Goal: Information Seeking & Learning: Learn about a topic

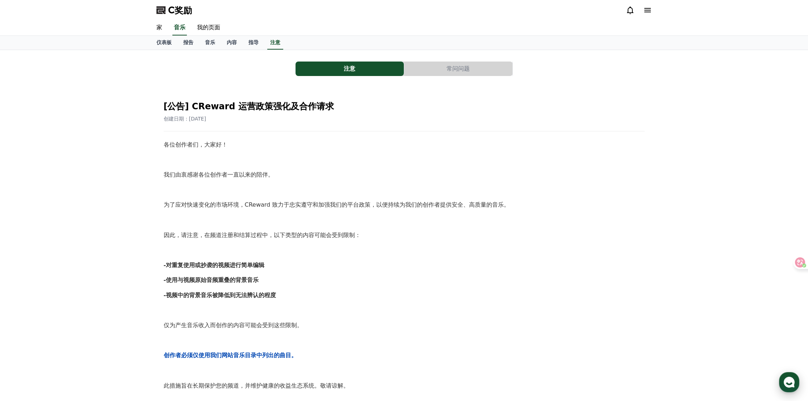
click at [784, 382] on use "button" at bounding box center [788, 382] width 11 height 11
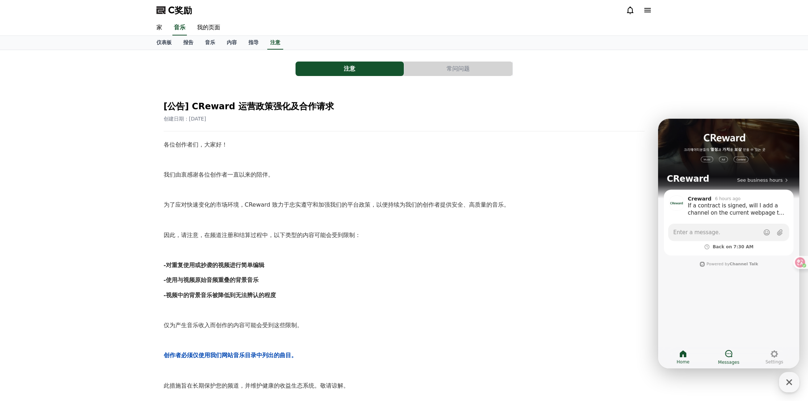
click at [729, 355] on icon at bounding box center [728, 353] width 9 height 9
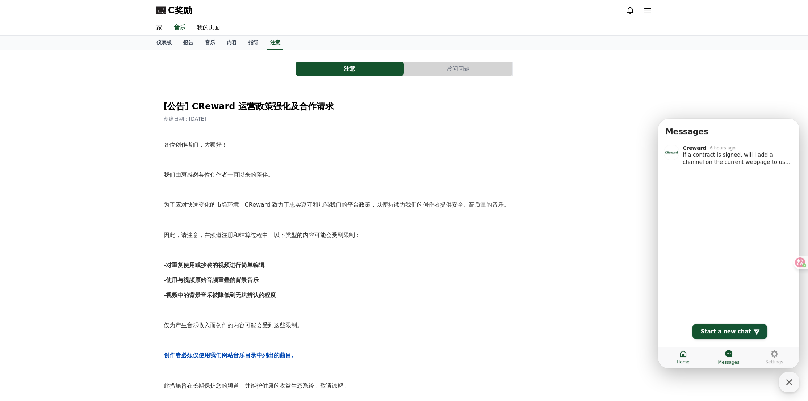
click at [683, 352] on icon at bounding box center [683, 353] width 7 height 7
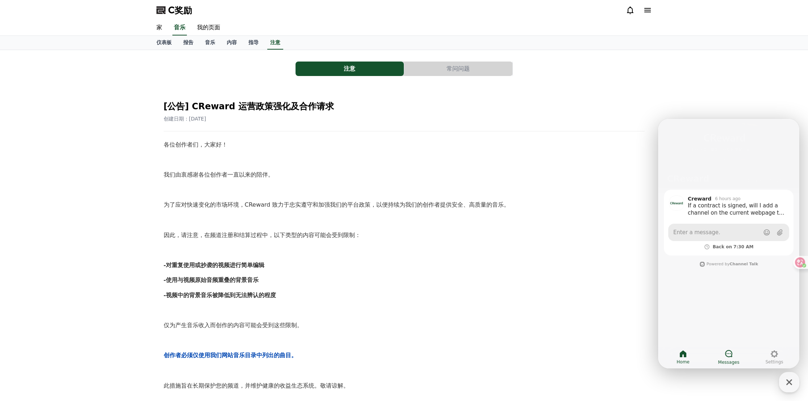
click at [719, 233] on link "Enter a message." at bounding box center [728, 232] width 121 height 17
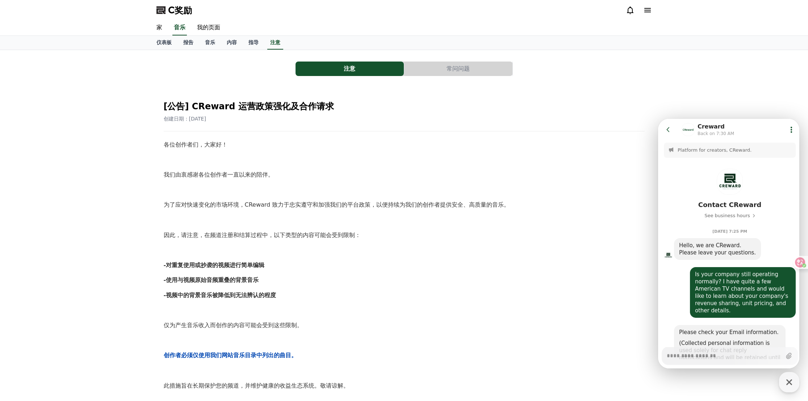
scroll to position [621, 0]
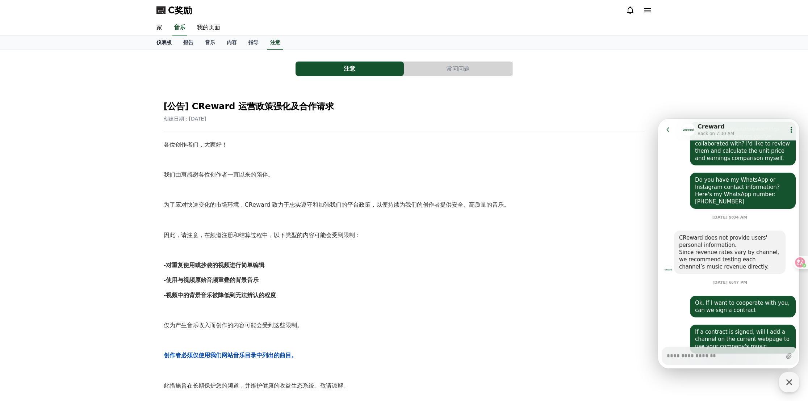
type textarea "*"
click at [171, 43] on font "仪表板" at bounding box center [163, 42] width 15 height 6
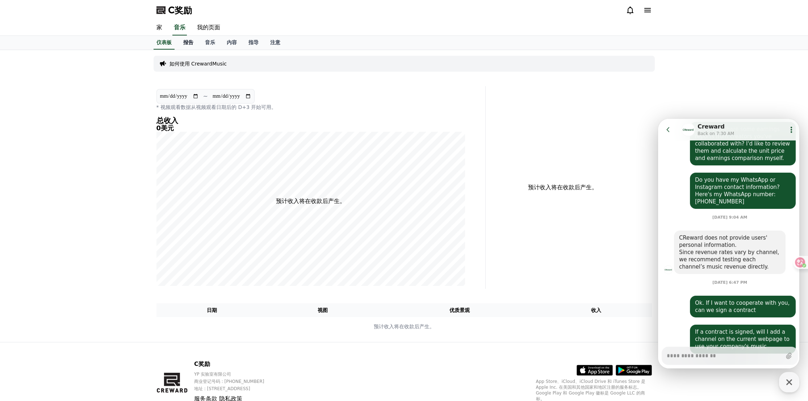
click at [185, 45] on link "报告" at bounding box center [188, 43] width 22 height 14
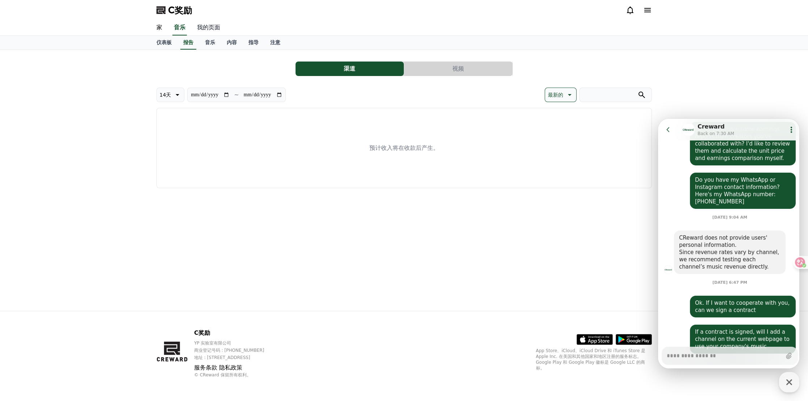
click at [205, 29] on font "我的页面" at bounding box center [208, 27] width 23 height 7
select select "**********"
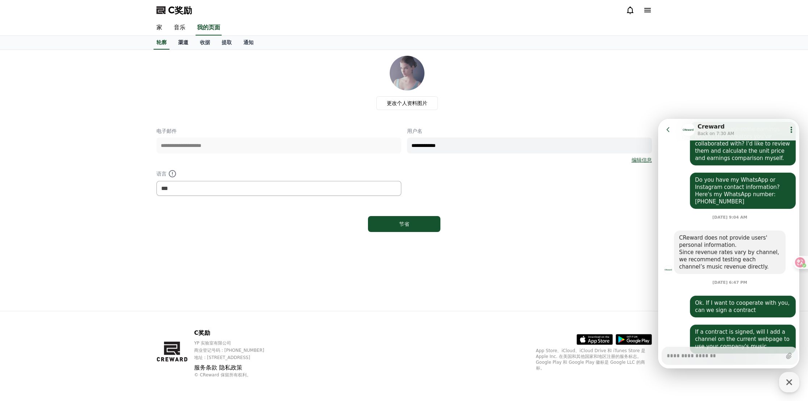
click at [184, 41] on font "渠道" at bounding box center [183, 42] width 10 height 6
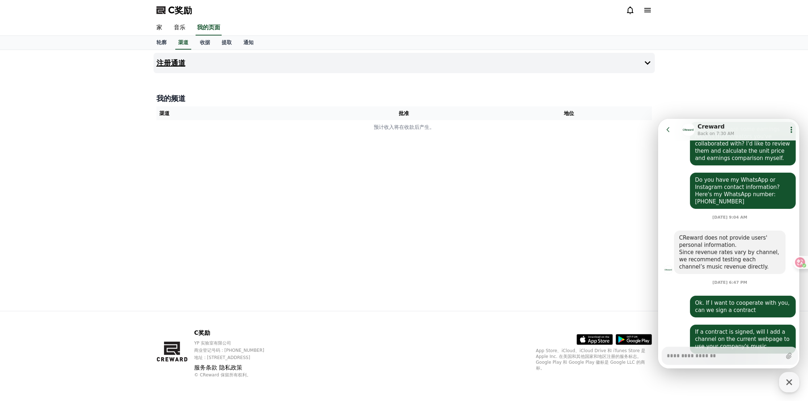
click at [165, 64] on font "注册通道" at bounding box center [170, 63] width 29 height 9
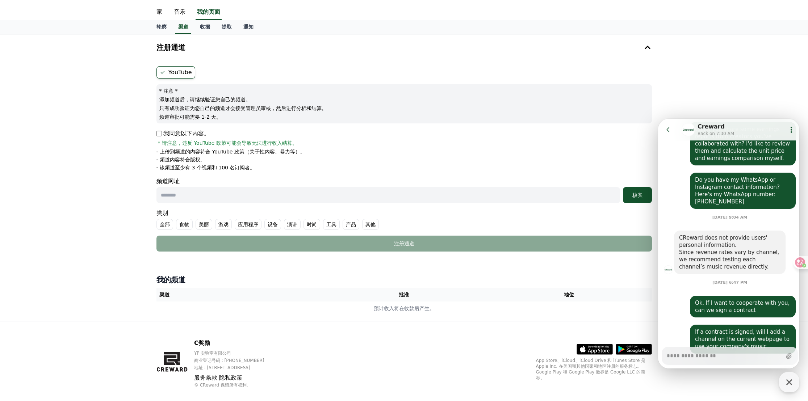
scroll to position [24, 0]
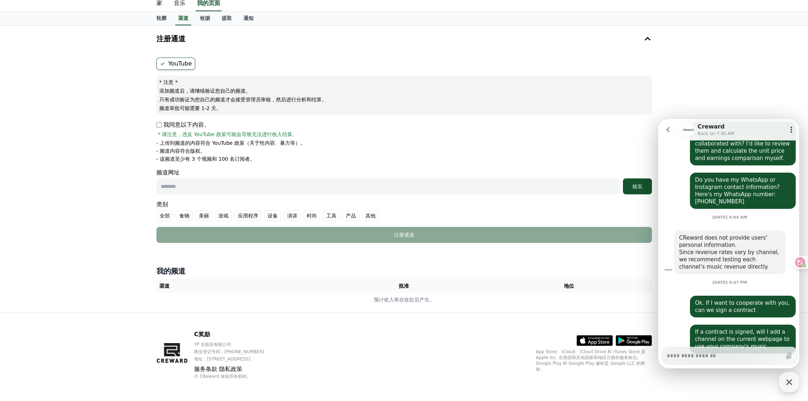
click at [180, 4] on font "音乐" at bounding box center [180, 3] width 12 height 7
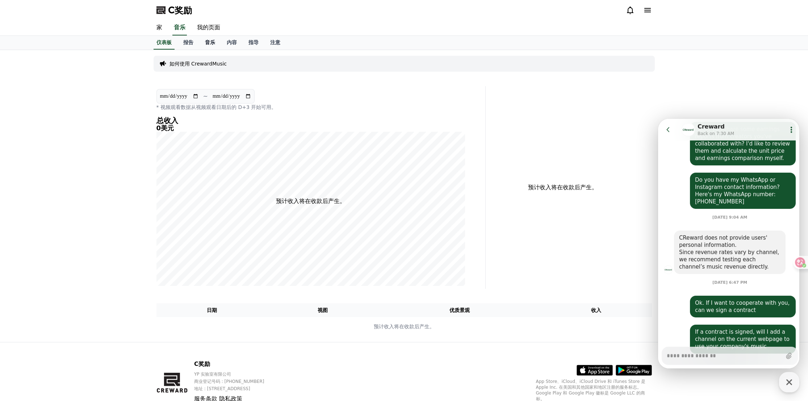
click at [209, 41] on font "音乐" at bounding box center [210, 42] width 10 height 6
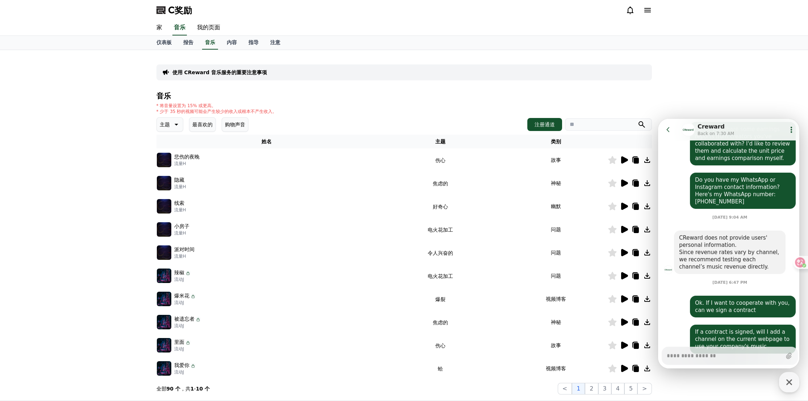
click at [165, 160] on img at bounding box center [164, 160] width 14 height 14
click at [624, 159] on icon at bounding box center [624, 159] width 7 height 7
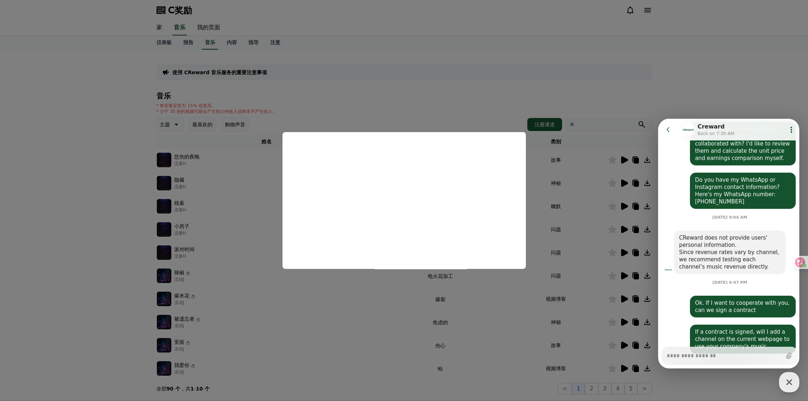
type textarea "*"
click at [504, 104] on button "close modal" at bounding box center [404, 200] width 808 height 401
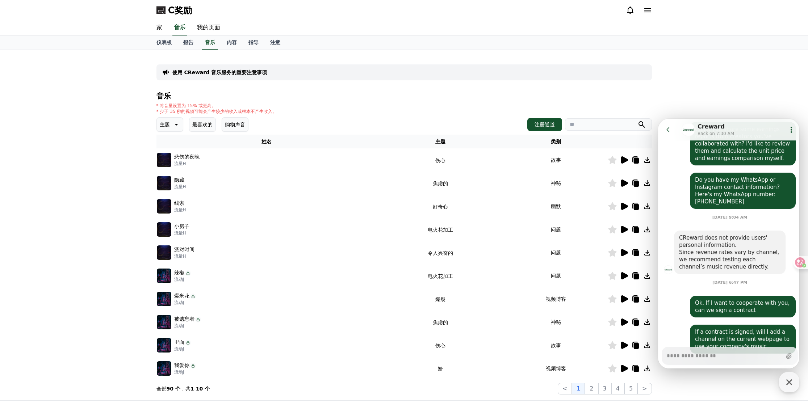
click at [665, 130] on icon at bounding box center [667, 129] width 7 height 7
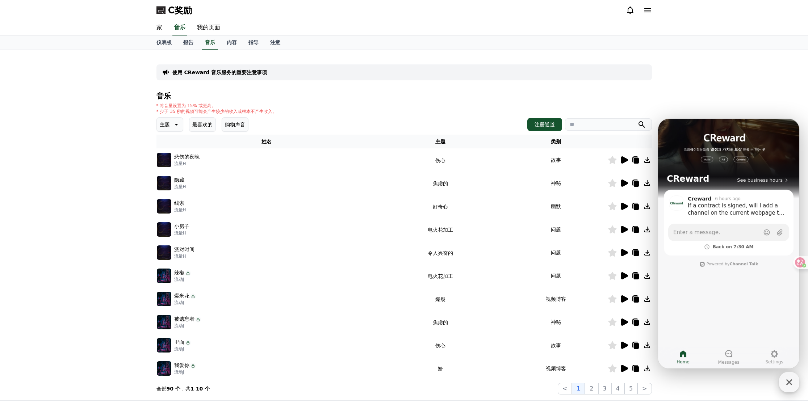
click at [787, 384] on icon "button" at bounding box center [789, 382] width 6 height 6
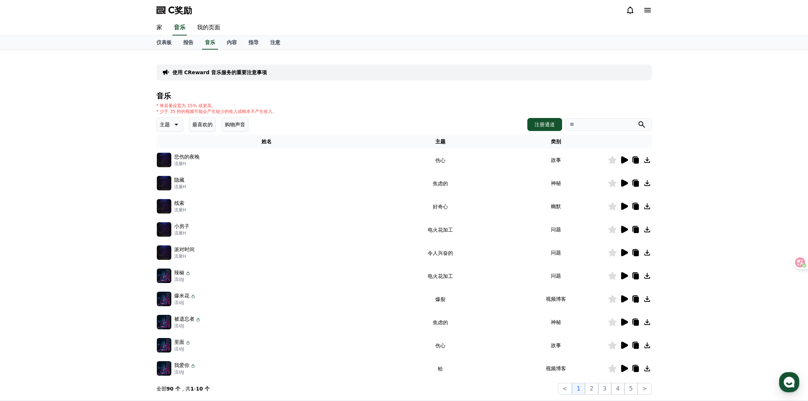
click at [211, 127] on font "最喜欢的" at bounding box center [202, 125] width 20 height 6
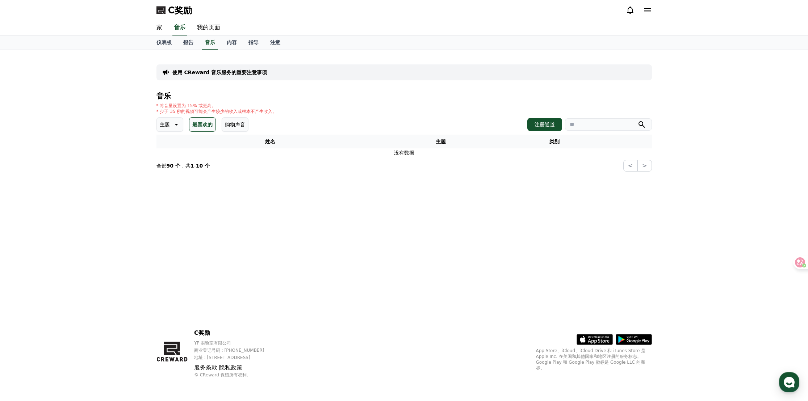
click at [239, 124] on font "购物声音" at bounding box center [235, 125] width 20 height 6
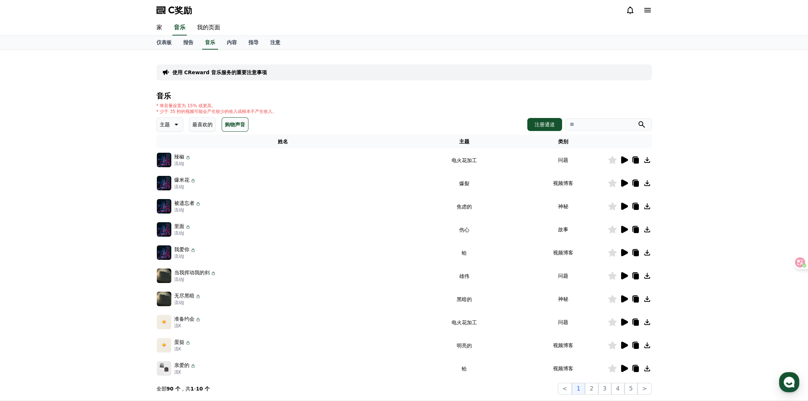
click at [203, 126] on font "最喜欢的" at bounding box center [202, 125] width 20 height 6
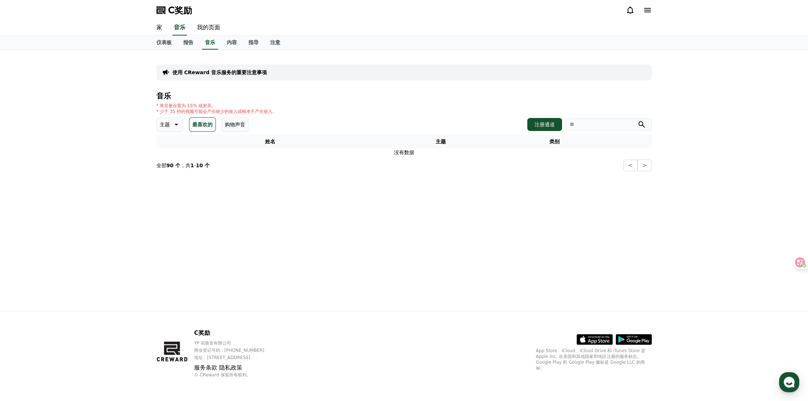
click at [167, 126] on font "主题" at bounding box center [165, 125] width 10 height 6
click at [306, 115] on div "音乐 * 将音量设置为 15% 或更高。 * 少于 35 秒的视频可能会产生较少的收入或根本不产生收入。 主题 主题 全部 幻想 好奇心 黑暗的 明亮的 爆裂…" at bounding box center [403, 131] width 495 height 79
click at [241, 125] on font "购物声音" at bounding box center [235, 125] width 20 height 6
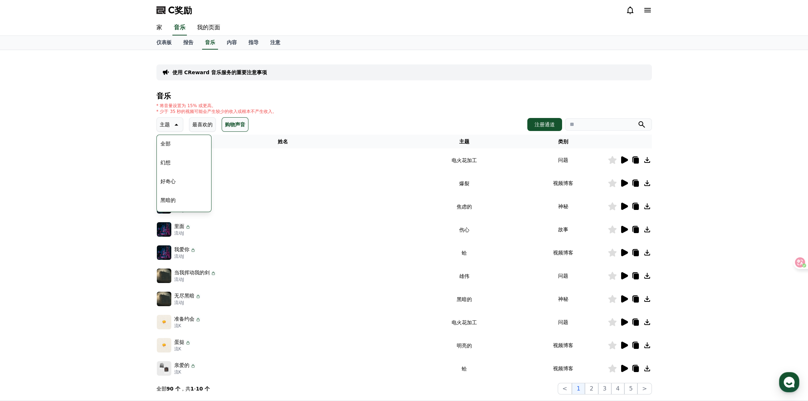
click at [321, 113] on div "* 将音量设置为 15% 或更高。 * 少于 35 秒的视频可能会产生较少的收入或根本不产生收入。" at bounding box center [403, 109] width 495 height 12
click at [349, 109] on div "* 将音量设置为 15% 或更高。 * 少于 35 秒的视频可能会产生较少的收入或根本不产生收入。" at bounding box center [403, 109] width 495 height 12
click at [163, 129] on button "主题" at bounding box center [169, 124] width 27 height 14
click at [168, 127] on font "主题" at bounding box center [165, 125] width 10 height 6
click at [168, 142] on font "全部" at bounding box center [165, 144] width 10 height 6
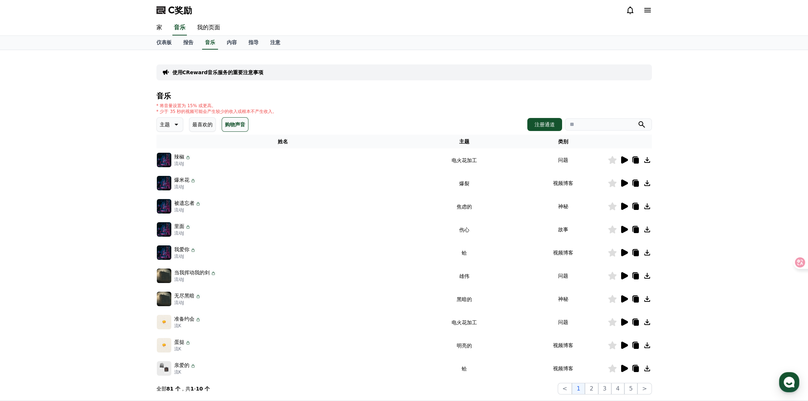
click at [196, 127] on font "最喜欢的" at bounding box center [202, 125] width 20 height 6
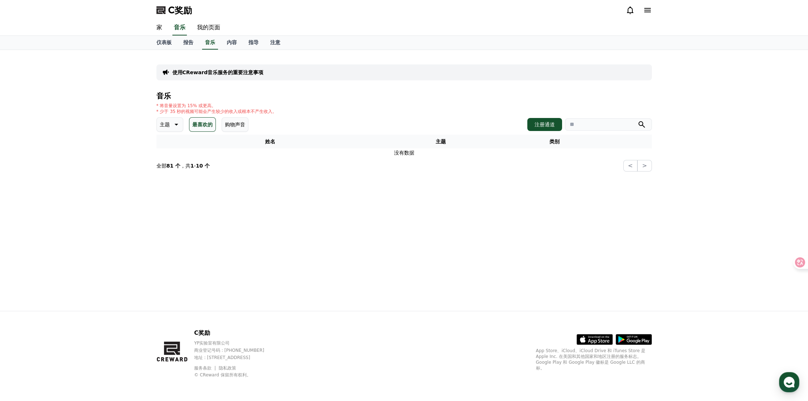
click at [201, 127] on font "最喜欢的" at bounding box center [202, 124] width 20 height 7
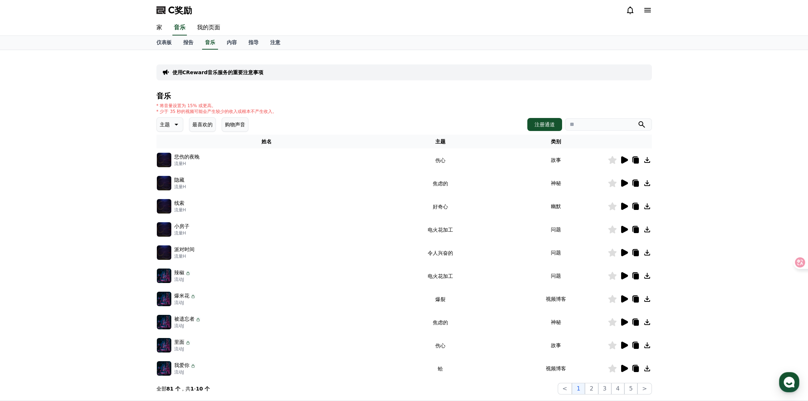
click at [624, 185] on icon at bounding box center [624, 183] width 7 height 7
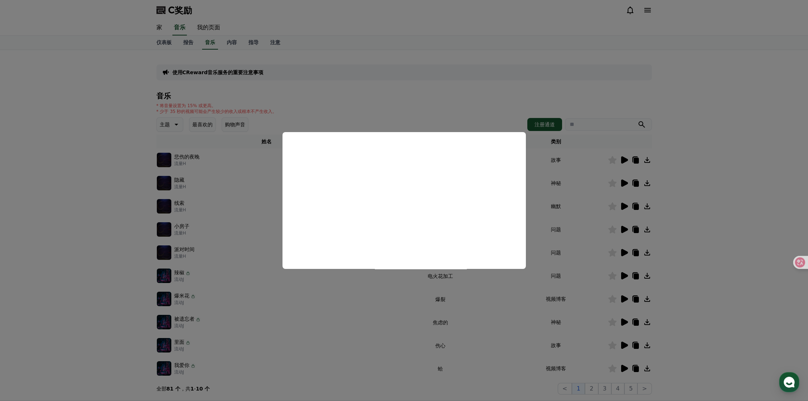
click at [449, 93] on button "close modal" at bounding box center [404, 200] width 808 height 401
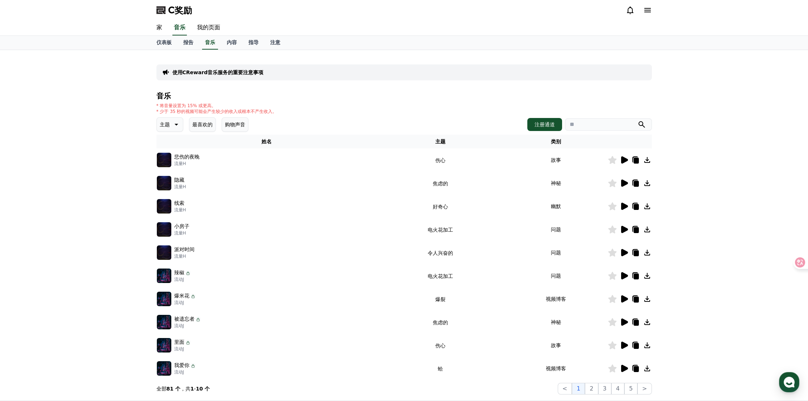
click at [625, 159] on icon at bounding box center [624, 159] width 7 height 7
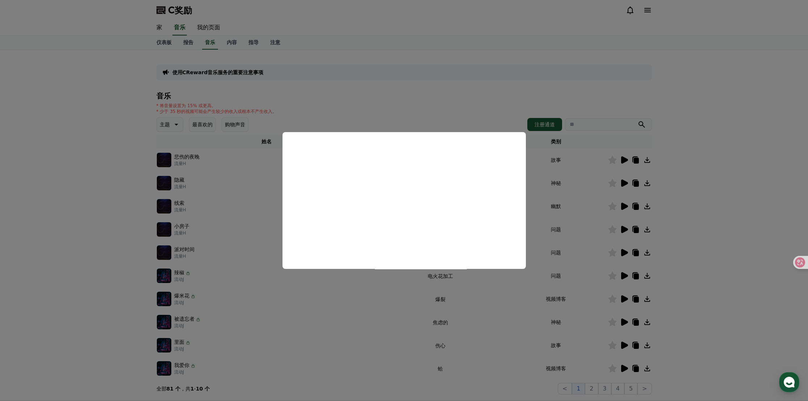
click at [377, 112] on button "close modal" at bounding box center [404, 200] width 808 height 401
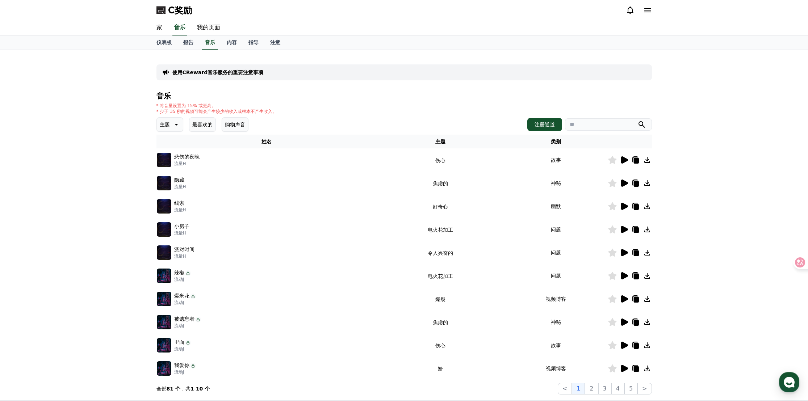
click at [623, 159] on icon at bounding box center [624, 159] width 7 height 7
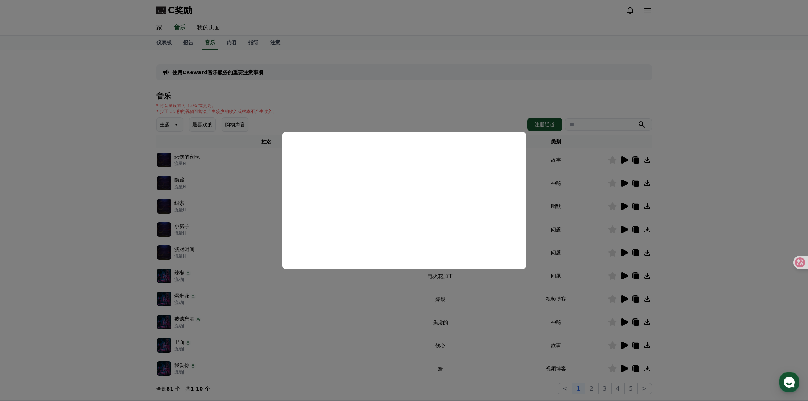
click at [428, 95] on button "close modal" at bounding box center [404, 200] width 808 height 401
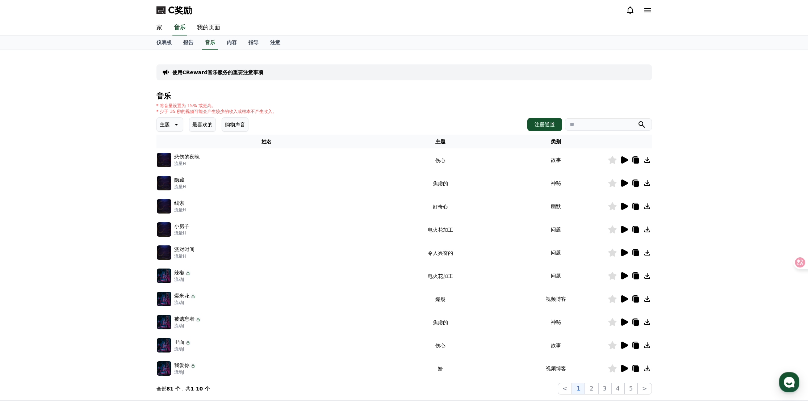
click at [622, 183] on icon at bounding box center [624, 183] width 7 height 7
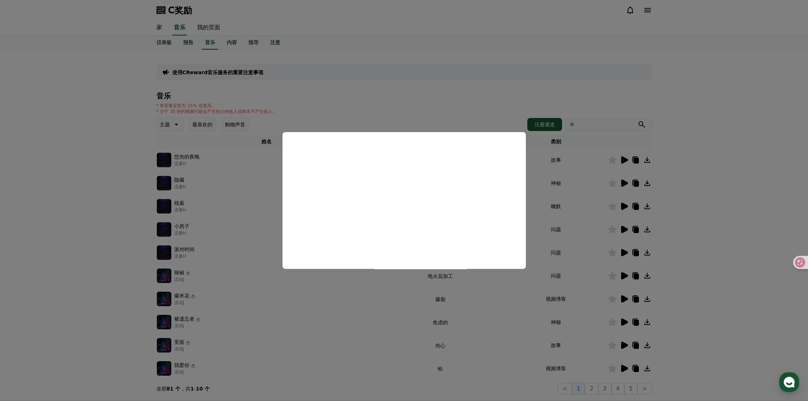
click at [401, 91] on button "close modal" at bounding box center [404, 200] width 808 height 401
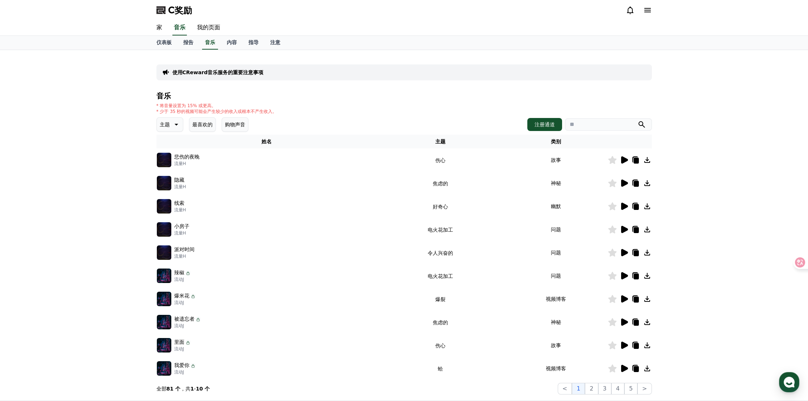
click at [621, 207] on icon at bounding box center [624, 206] width 7 height 7
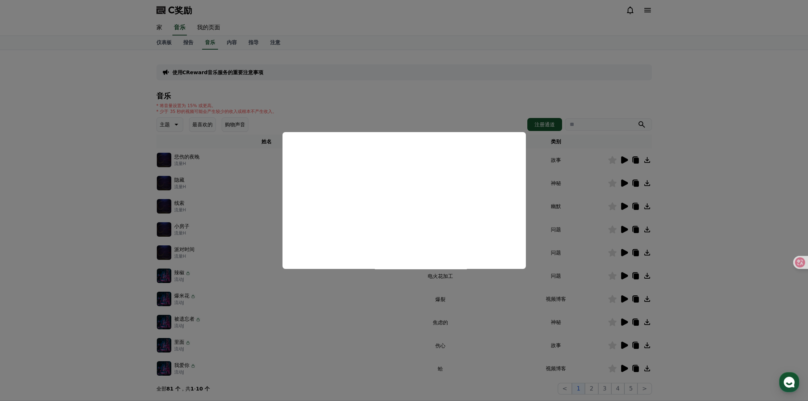
click at [436, 101] on button "close modal" at bounding box center [404, 200] width 808 height 401
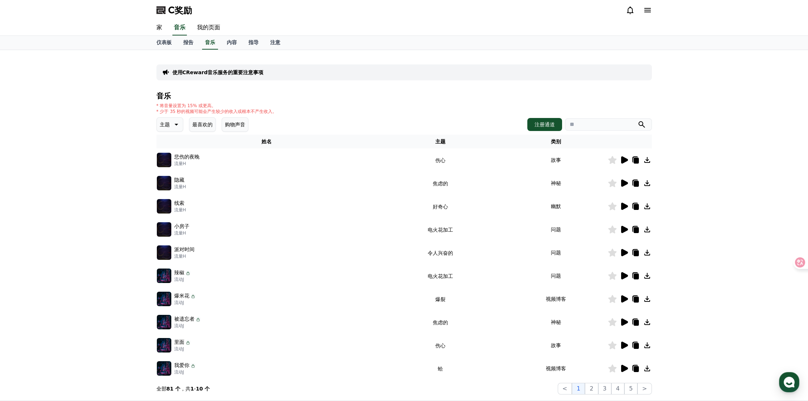
click at [623, 231] on icon at bounding box center [624, 229] width 7 height 7
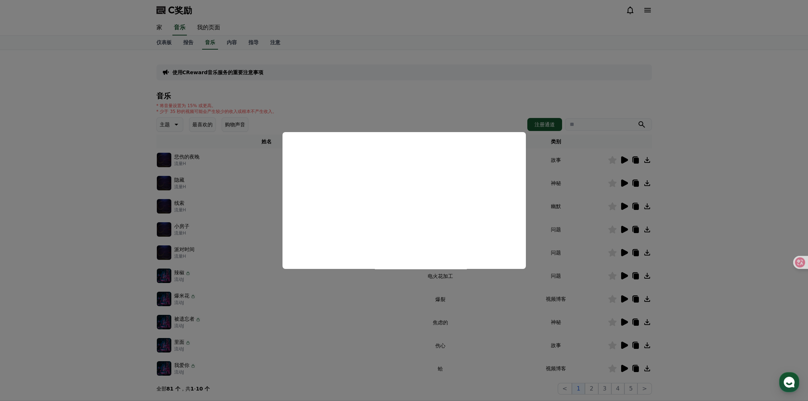
click at [497, 79] on button "close modal" at bounding box center [404, 200] width 808 height 401
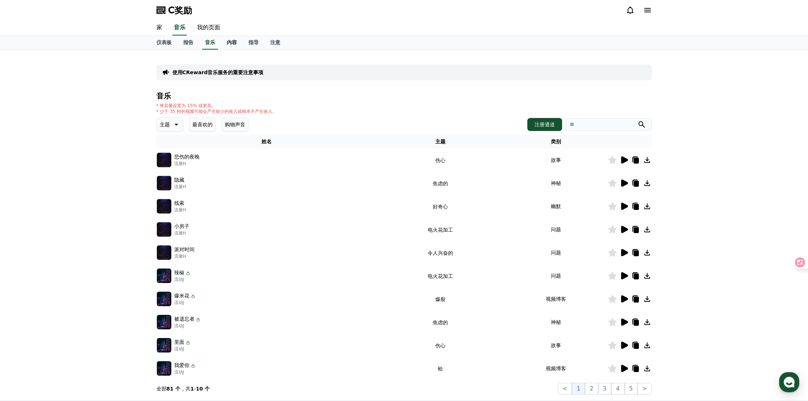
click at [232, 46] on link "内容" at bounding box center [232, 43] width 22 height 14
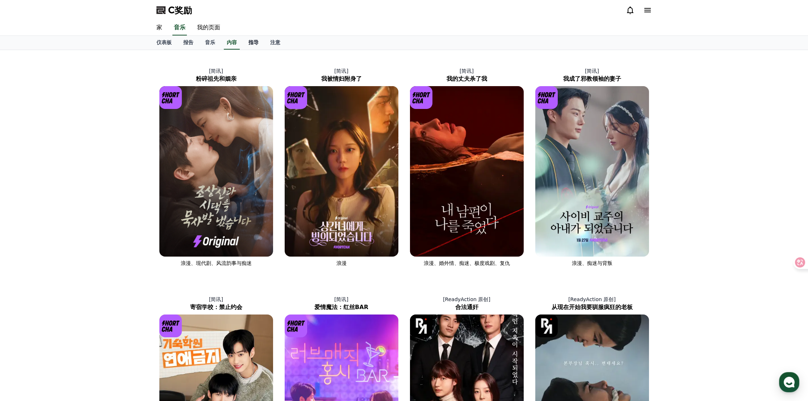
click at [248, 43] on link "指导" at bounding box center [254, 43] width 22 height 14
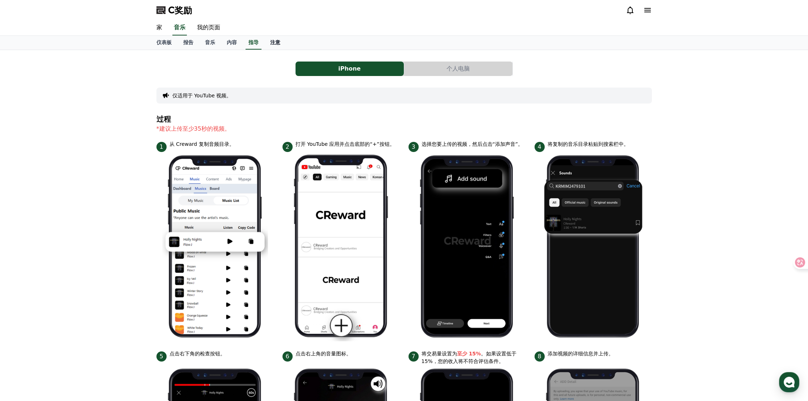
click at [270, 39] on font "注意" at bounding box center [275, 42] width 10 height 6
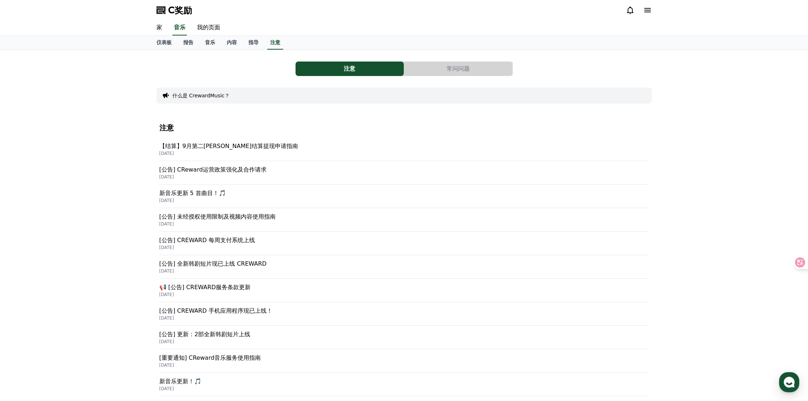
click at [219, 169] on font "[公告] CReward运营政策强化及合作请求" at bounding box center [212, 169] width 107 height 7
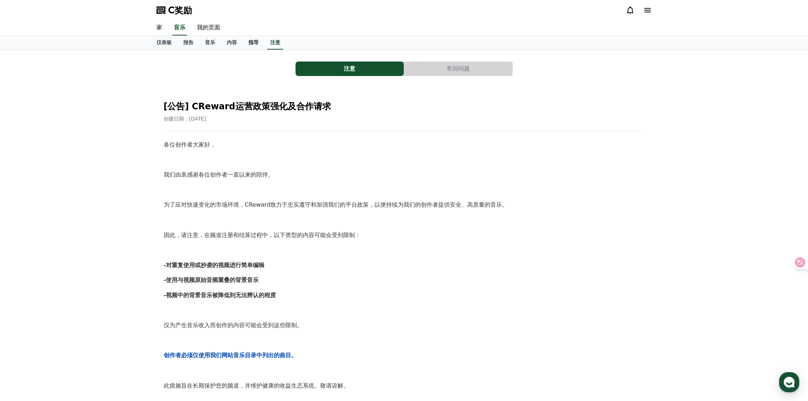
click at [245, 44] on link "指导" at bounding box center [254, 43] width 22 height 14
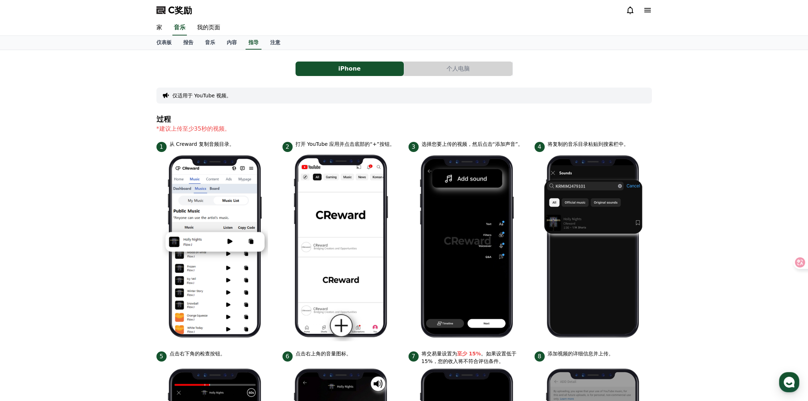
click at [434, 75] on button "个人电脑" at bounding box center [458, 69] width 108 height 14
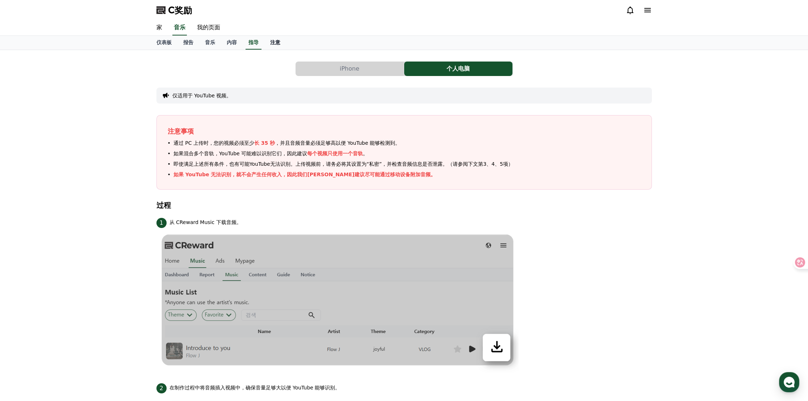
click at [273, 42] on font "注意" at bounding box center [275, 42] width 10 height 6
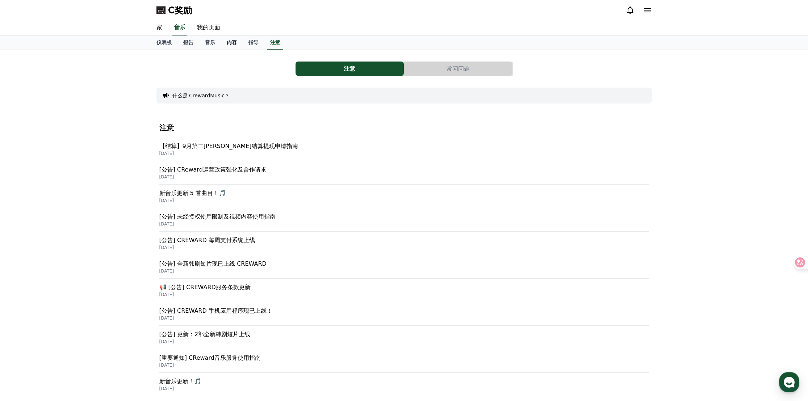
click at [231, 43] on font "内容" at bounding box center [232, 42] width 10 height 6
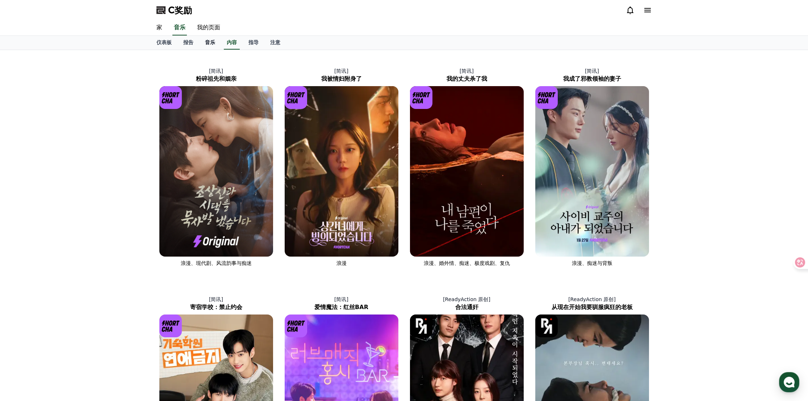
click at [207, 43] on font "音乐" at bounding box center [210, 42] width 10 height 6
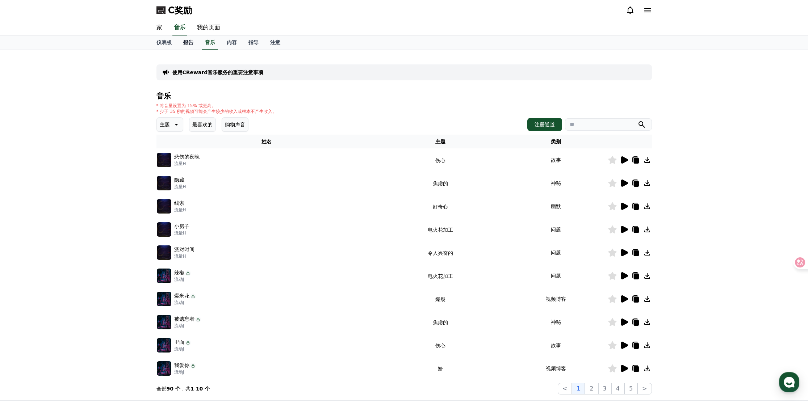
click at [189, 42] on font "报告" at bounding box center [188, 42] width 10 height 6
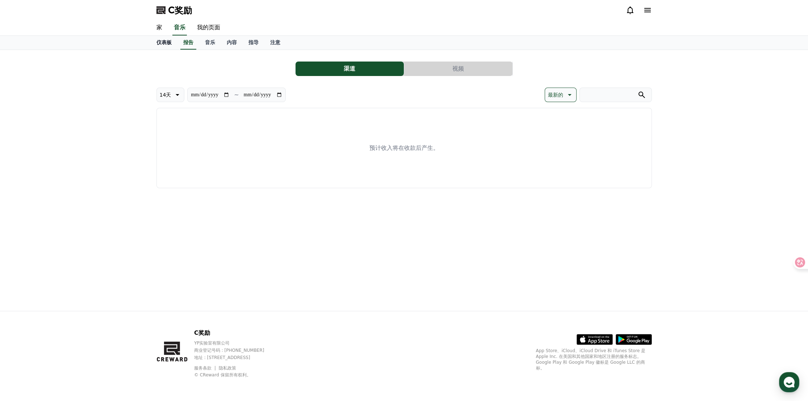
click at [166, 45] on font "仪表板" at bounding box center [163, 42] width 15 height 6
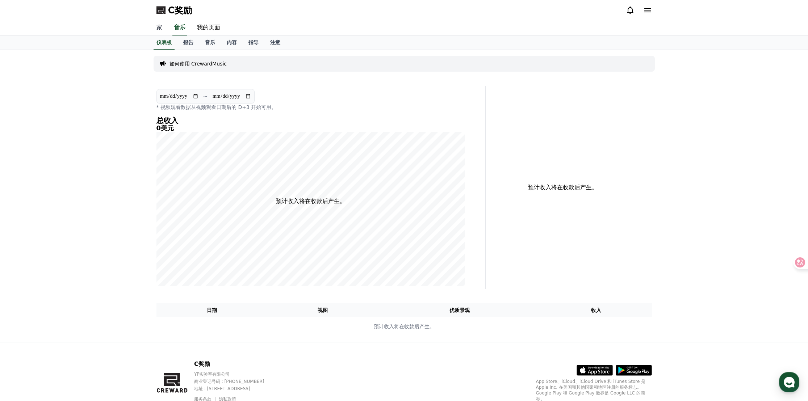
click at [162, 30] on link "家" at bounding box center [159, 27] width 17 height 15
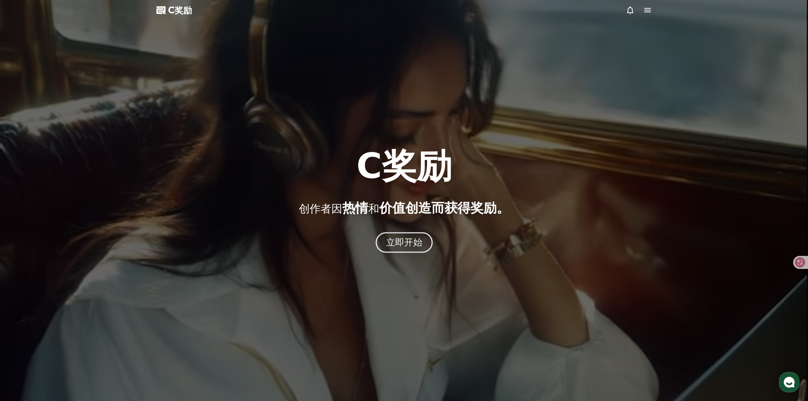
click at [394, 240] on font "立即开始" at bounding box center [404, 242] width 37 height 10
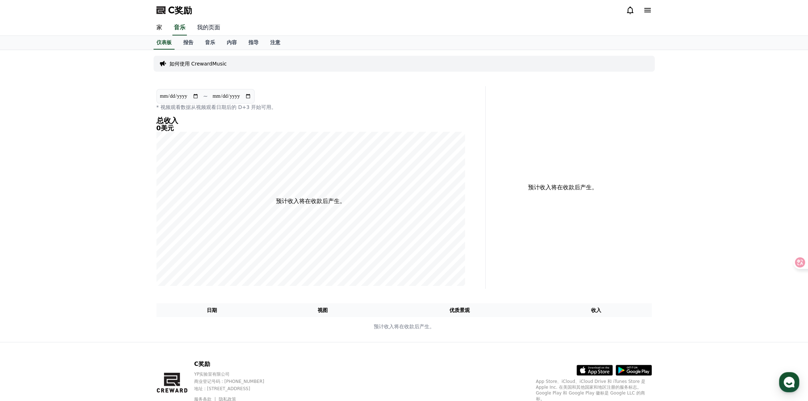
click at [205, 29] on font "我的页面" at bounding box center [208, 27] width 23 height 7
select select "**********"
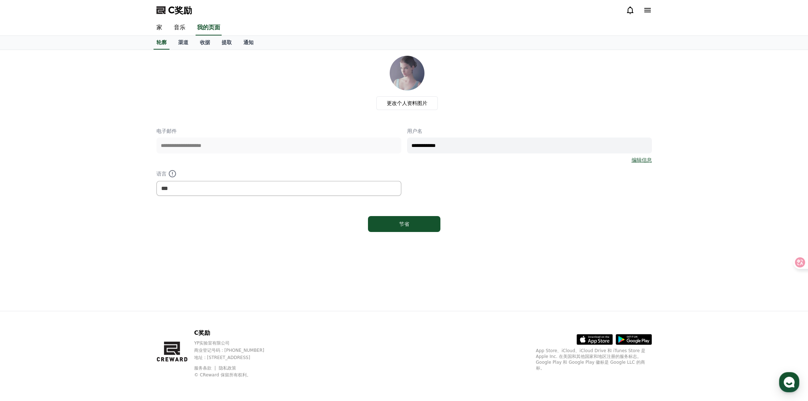
click at [653, 10] on div "C奖励" at bounding box center [404, 10] width 507 height 20
click at [648, 10] on icon at bounding box center [647, 10] width 9 height 9
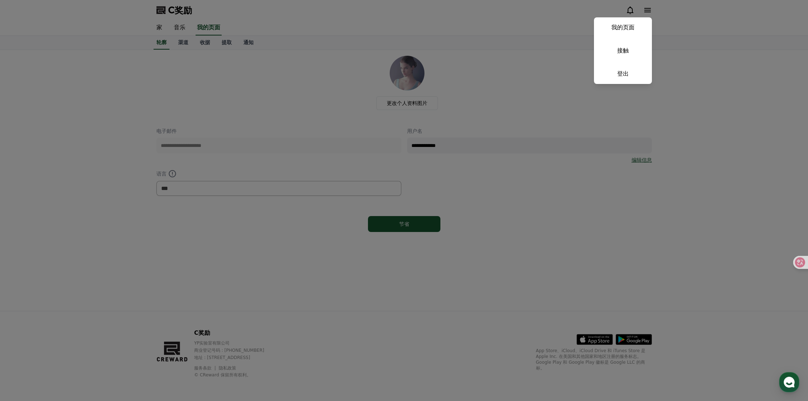
click at [251, 66] on button "关闭" at bounding box center [404, 200] width 808 height 401
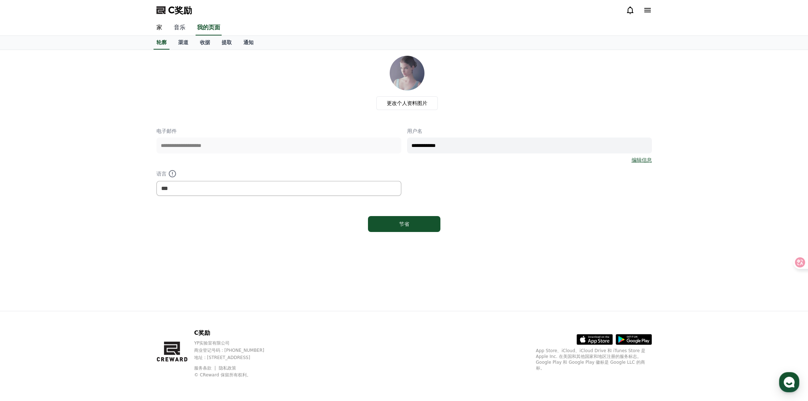
click at [181, 32] on link "音乐" at bounding box center [179, 27] width 23 height 15
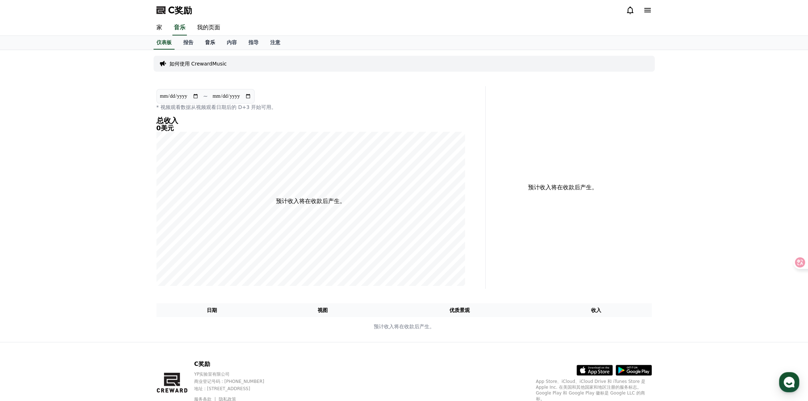
click at [207, 41] on font "音乐" at bounding box center [210, 42] width 10 height 6
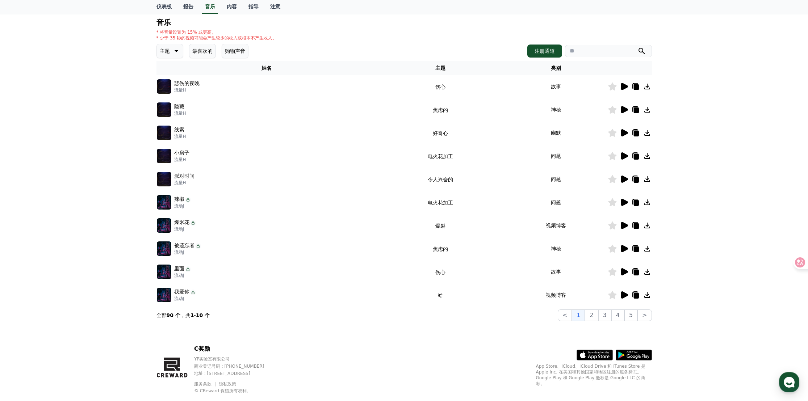
scroll to position [89, 0]
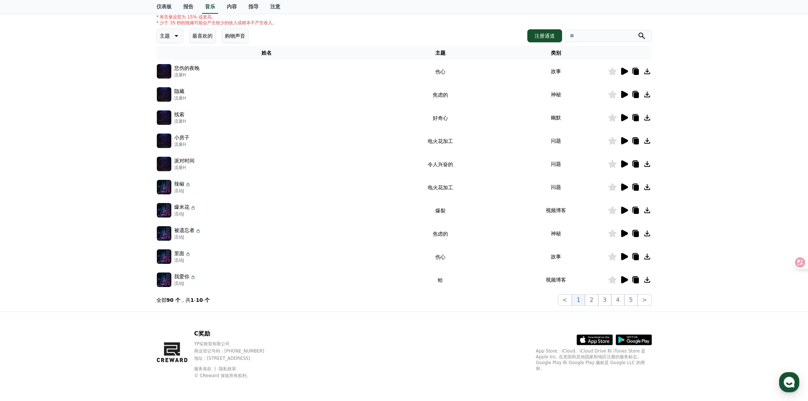
click at [623, 279] on icon at bounding box center [624, 279] width 7 height 7
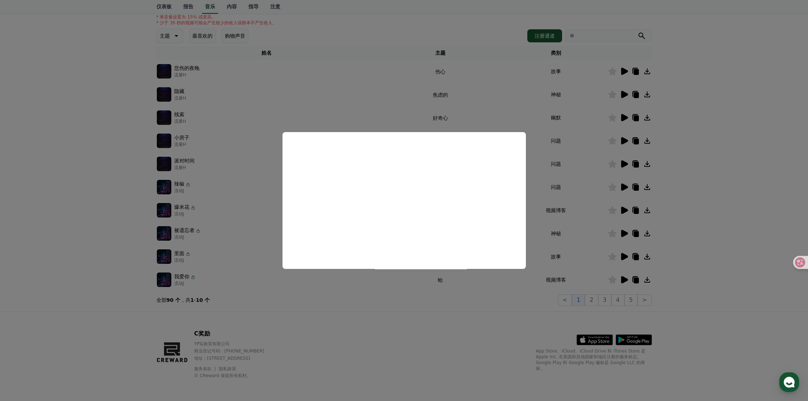
click at [370, 80] on button "close modal" at bounding box center [404, 200] width 808 height 401
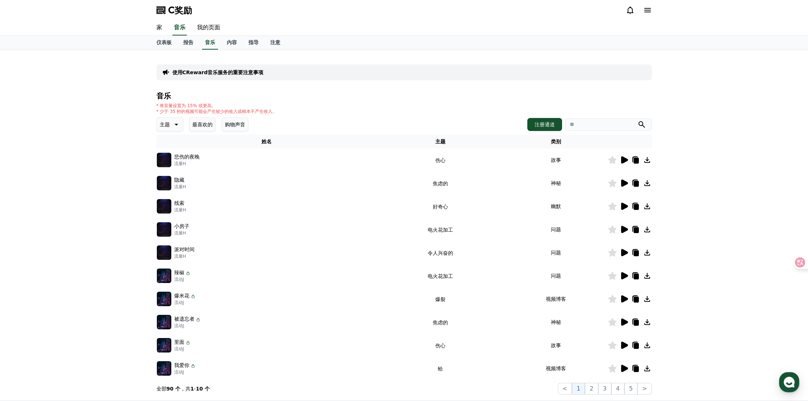
scroll to position [0, 0]
click at [578, 125] on input "search" at bounding box center [608, 124] width 87 height 12
paste input "**********"
type input "**********"
click at [638, 123] on icon "submit" at bounding box center [641, 124] width 7 height 7
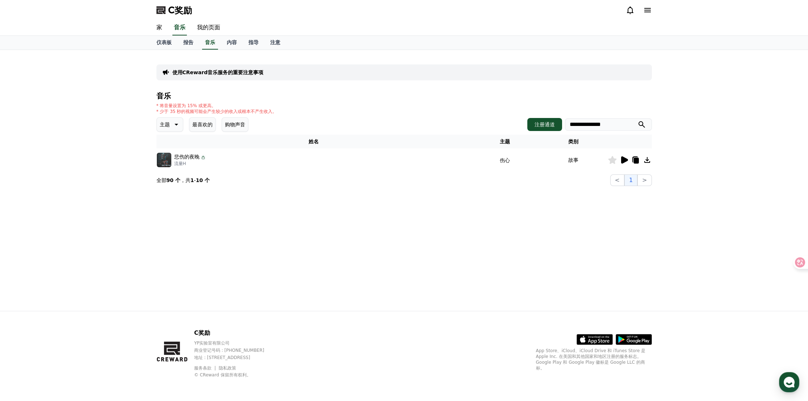
click at [624, 159] on icon at bounding box center [624, 159] width 7 height 7
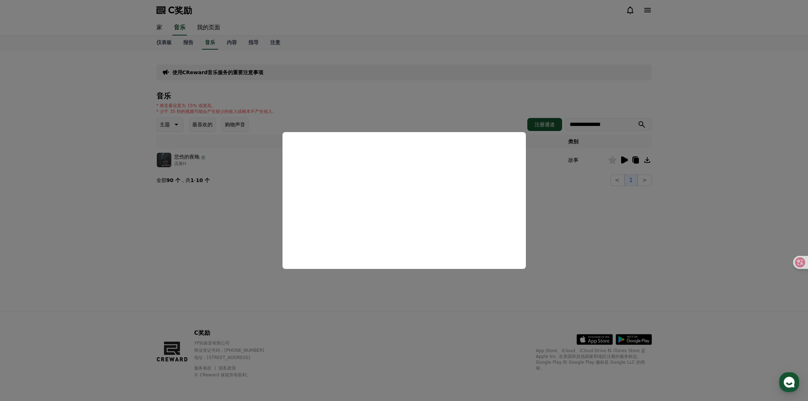
click at [522, 92] on button "close modal" at bounding box center [404, 200] width 808 height 401
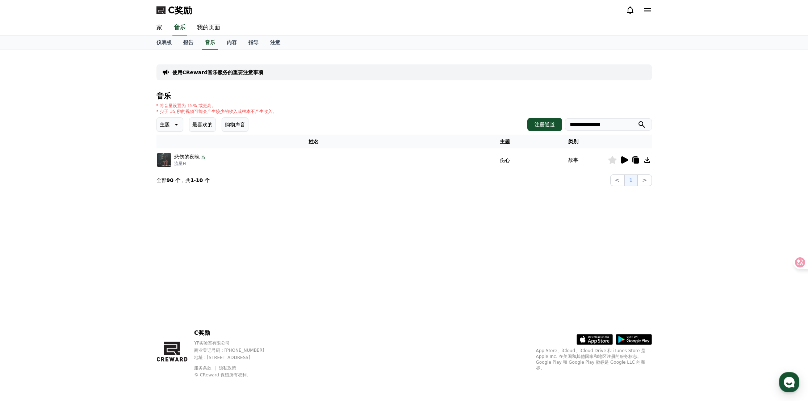
click at [623, 160] on icon at bounding box center [624, 159] width 7 height 7
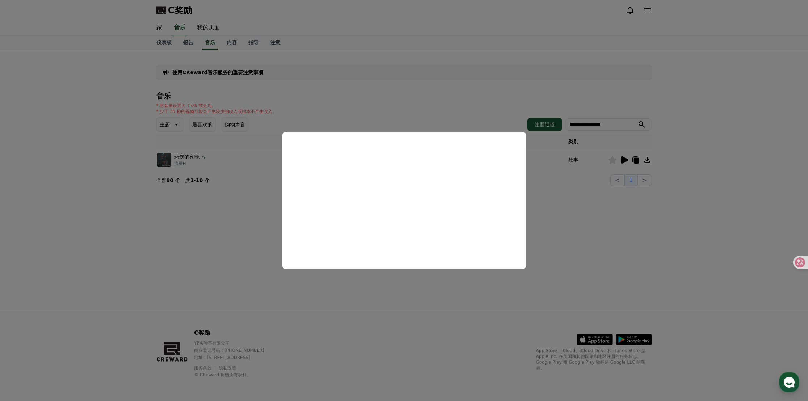
drag, startPoint x: 342, startPoint y: 85, endPoint x: 334, endPoint y: 86, distance: 8.4
click at [336, 86] on button "close modal" at bounding box center [404, 200] width 808 height 401
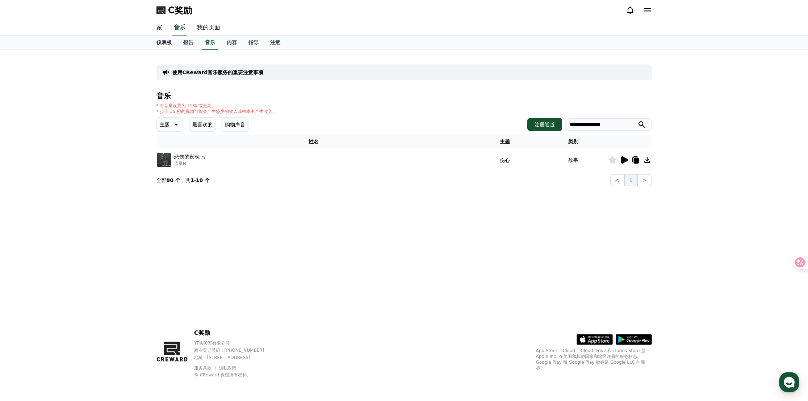
click at [172, 43] on link "仪表板" at bounding box center [164, 43] width 27 height 14
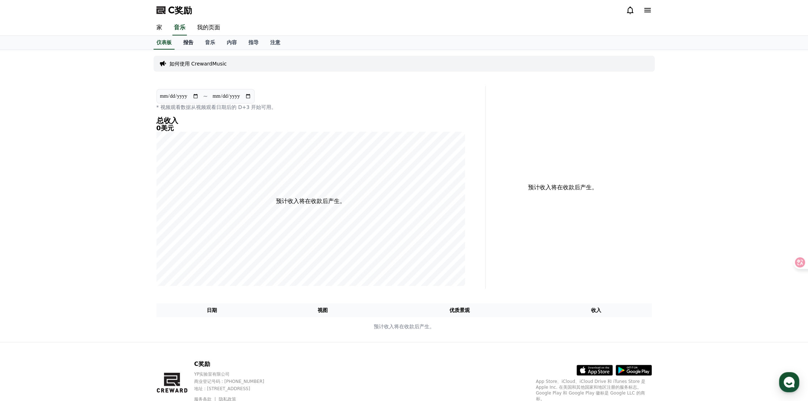
click at [185, 45] on link "报告" at bounding box center [188, 43] width 22 height 14
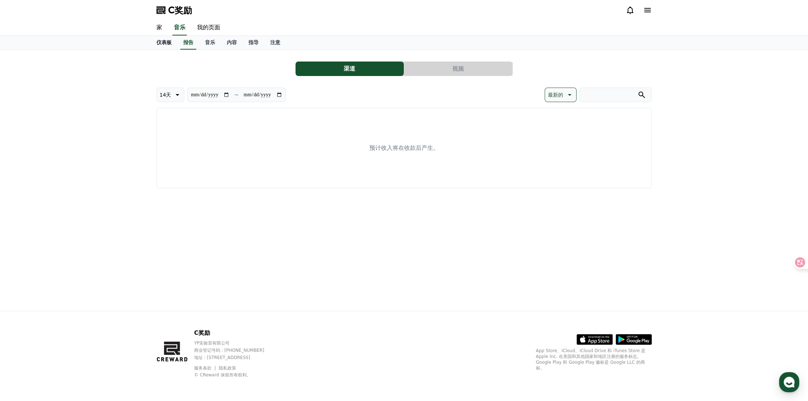
click at [163, 42] on font "仪表板" at bounding box center [163, 42] width 15 height 6
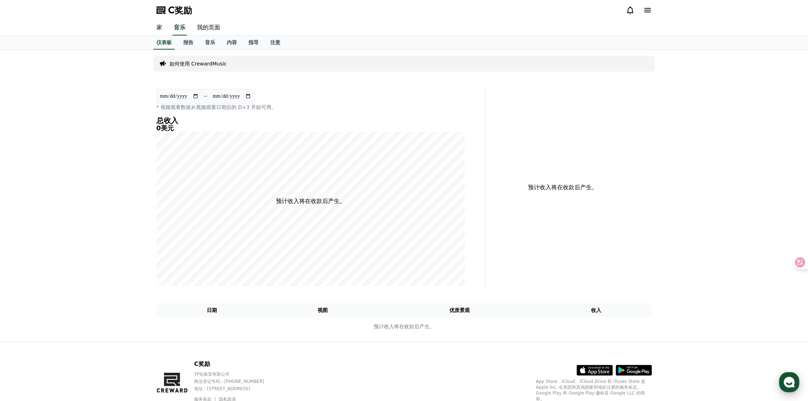
click at [789, 379] on use "button" at bounding box center [788, 382] width 11 height 11
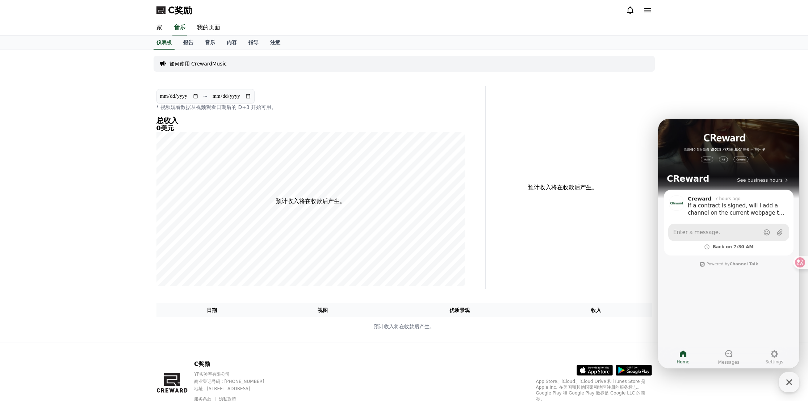
click at [721, 235] on link "Enter a message." at bounding box center [728, 232] width 121 height 17
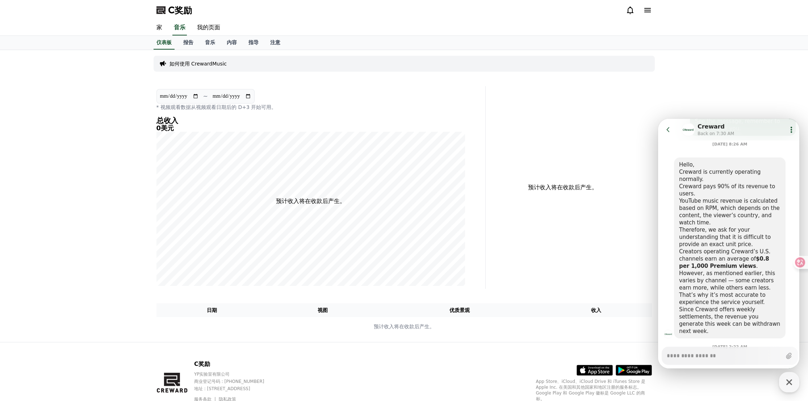
scroll to position [380, 0]
click at [102, 23] on div "家 音乐 我的页面" at bounding box center [404, 28] width 808 height 16
click at [97, 207] on div "**********" at bounding box center [404, 196] width 808 height 292
type textarea "*"
